Goal: Task Accomplishment & Management: Complete application form

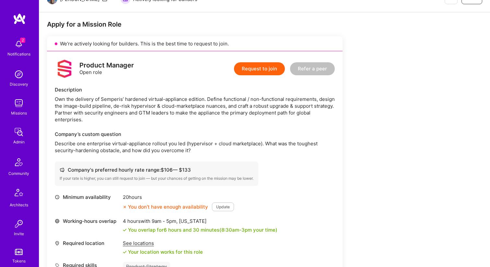
scroll to position [66, 0]
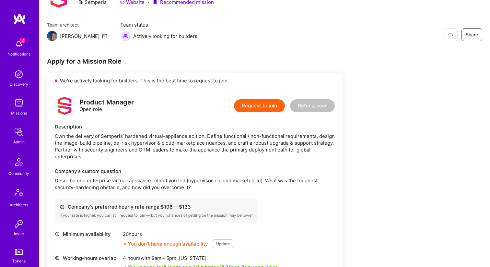
click at [263, 100] on button "Request to join" at bounding box center [259, 105] width 51 height 13
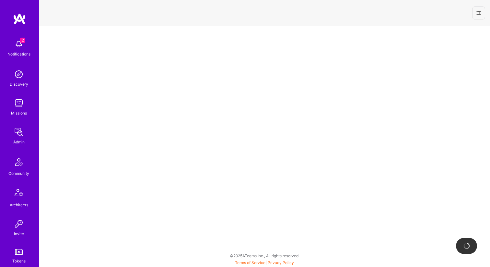
select select "NI"
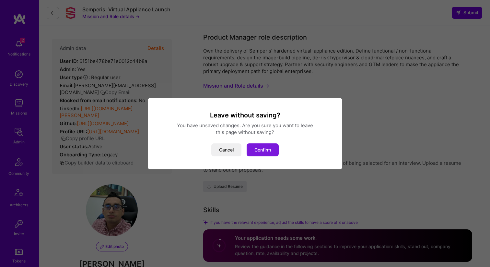
click at [254, 145] on button "Confirm" at bounding box center [263, 149] width 32 height 13
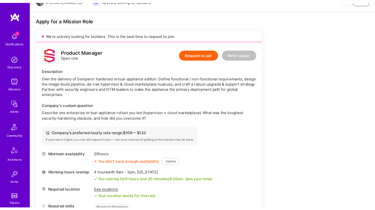
scroll to position [156, 0]
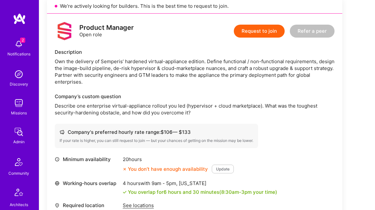
click at [263, 31] on button "Request to join" at bounding box center [259, 31] width 51 height 13
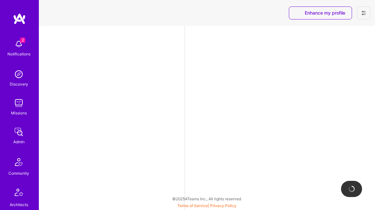
select select "NI"
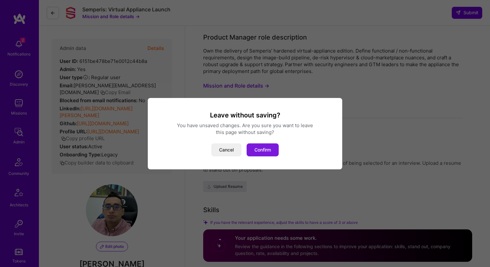
click at [259, 146] on button "Confirm" at bounding box center [263, 149] width 32 height 13
